Goal: Check status: Check status

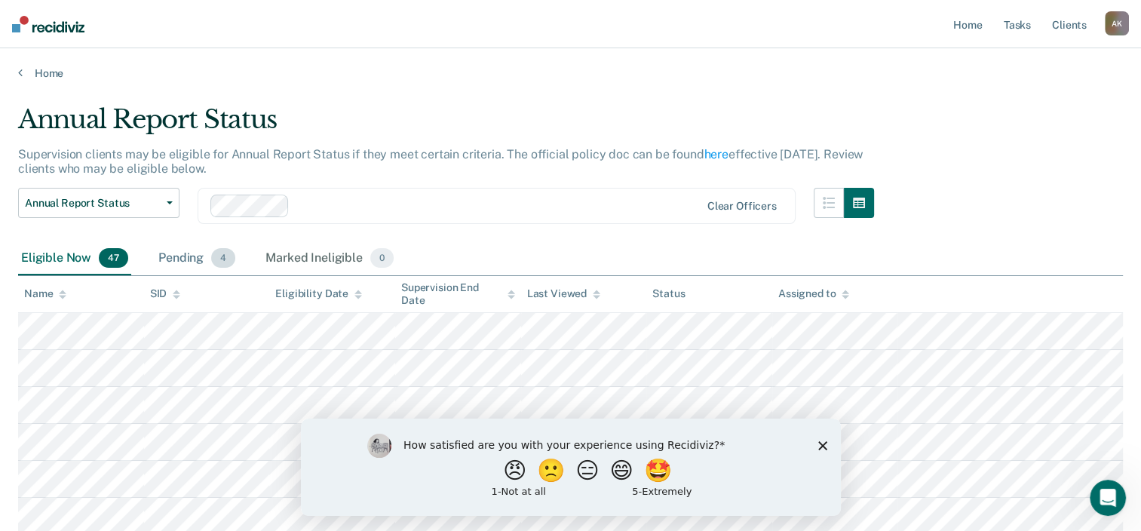
click at [202, 260] on div "Pending 4" at bounding box center [196, 258] width 83 height 33
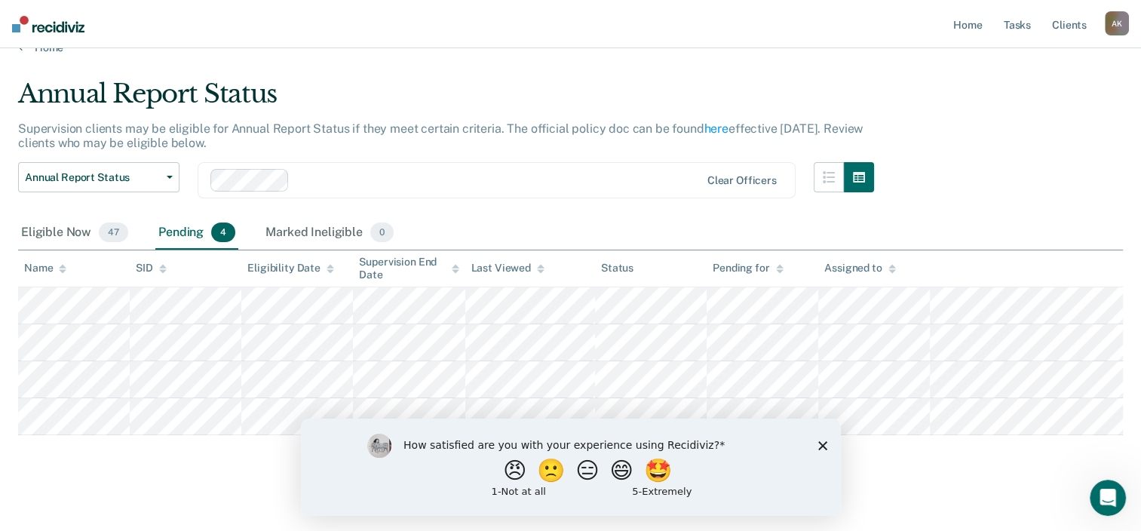
scroll to position [36, 0]
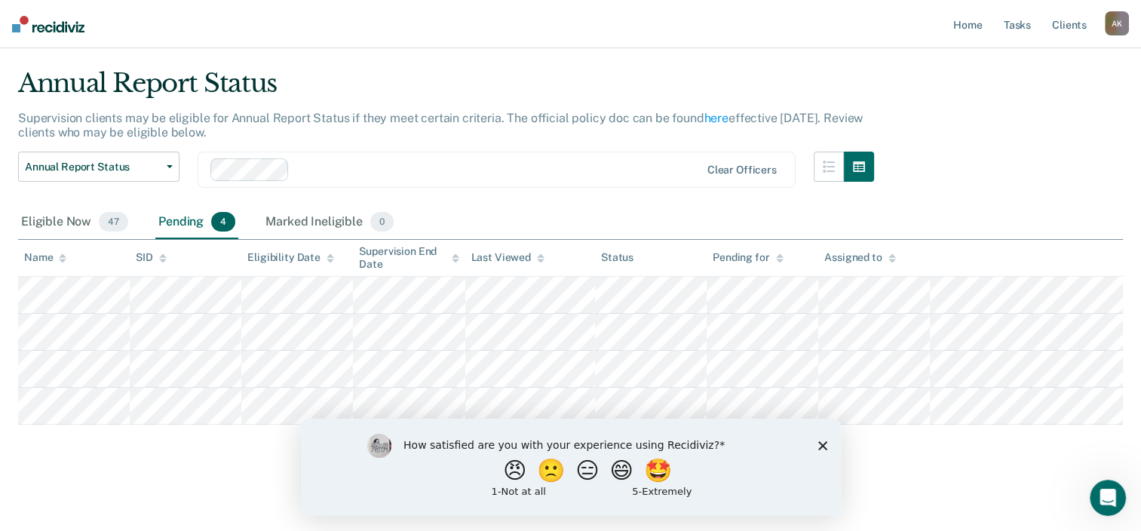
click at [814, 452] on div "How satisfied are you with your experience using Recidiviz? 😠 🙁 😑 😄 🤩 1 - Not a…" at bounding box center [570, 466] width 540 height 97
click at [828, 441] on div "How satisfied are you with your experience using Recidiviz? 😠 🙁 😑 😄 🤩 1 - Not a…" at bounding box center [570, 466] width 540 height 97
click at [824, 444] on polygon "Close survey" at bounding box center [822, 445] width 9 height 9
